Goal: Use online tool/utility: Utilize a website feature to perform a specific function

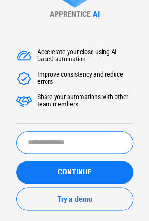
scroll to position [26, 0]
